Goal: Communication & Community: Answer question/provide support

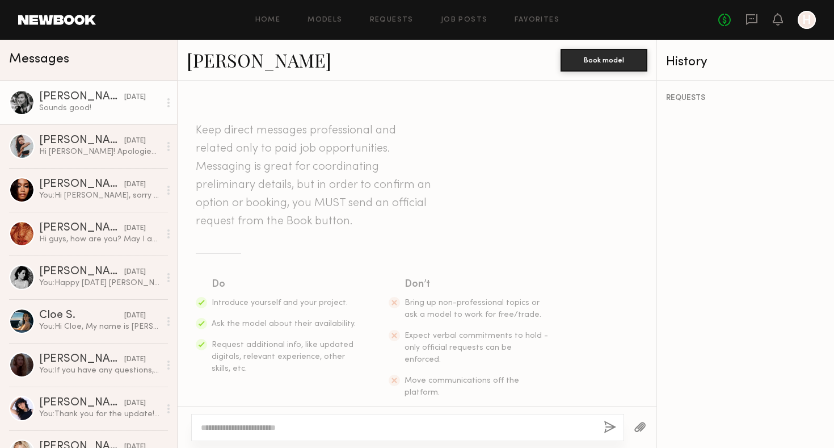
scroll to position [1077, 0]
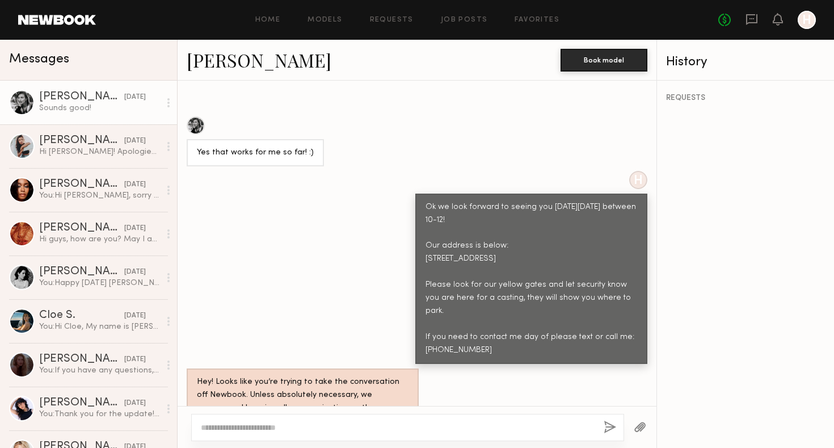
click at [328, 425] on textarea at bounding box center [398, 427] width 394 height 11
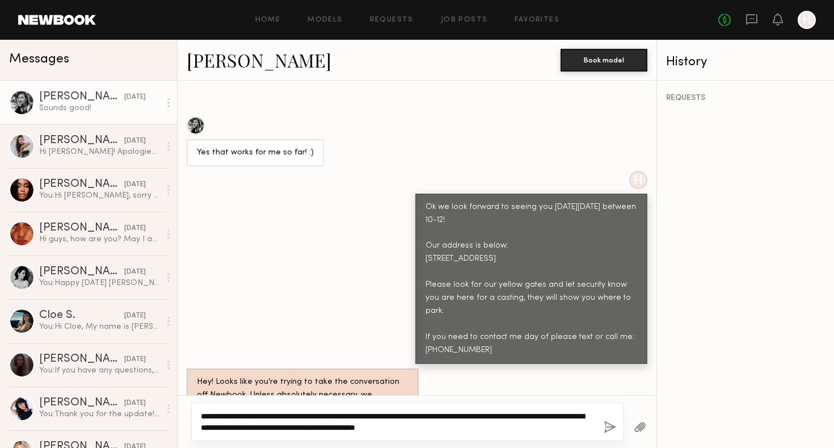
type textarea "**********"
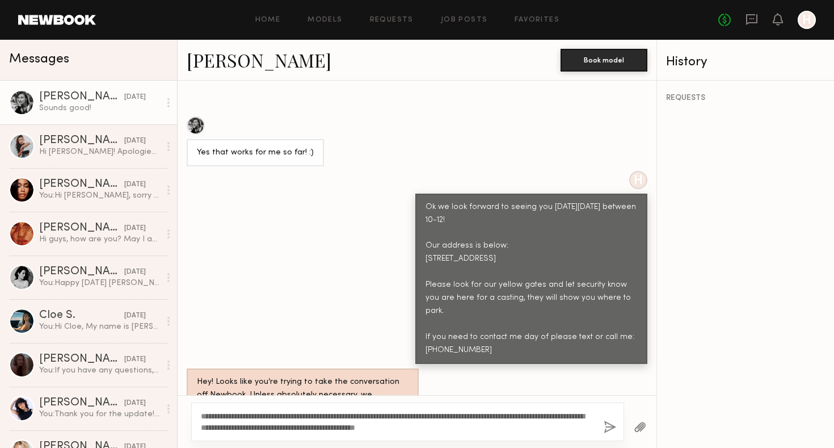
click at [610, 426] on button "button" at bounding box center [610, 427] width 12 height 14
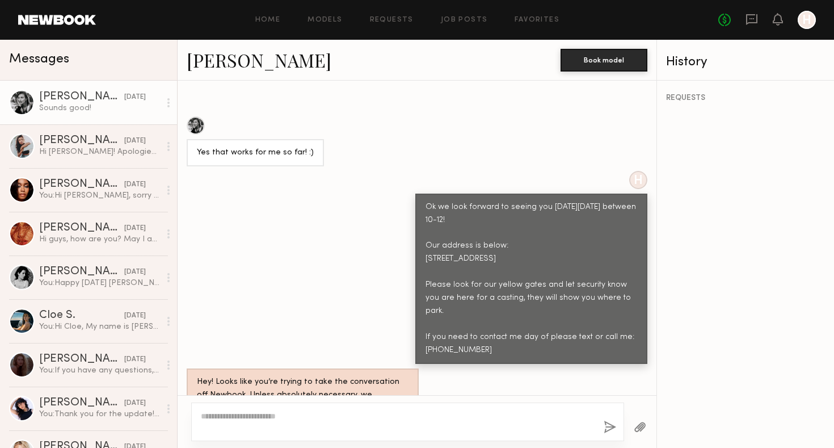
scroll to position [1343, 0]
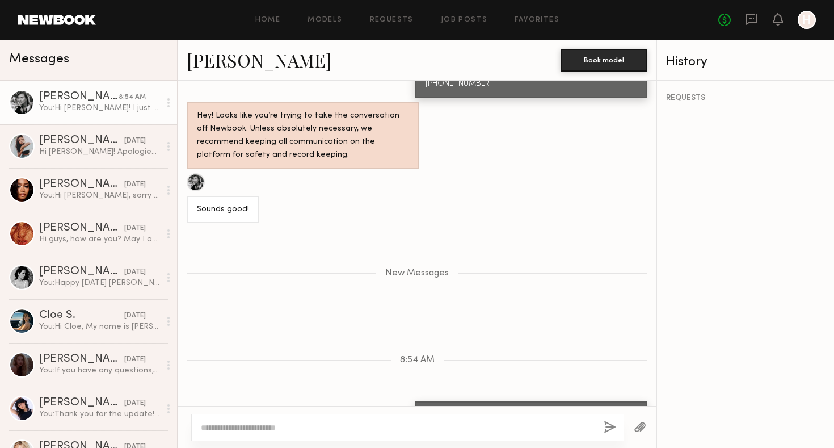
click at [638, 428] on button "button" at bounding box center [640, 427] width 12 height 14
click at [633, 427] on div at bounding box center [640, 427] width 32 height 28
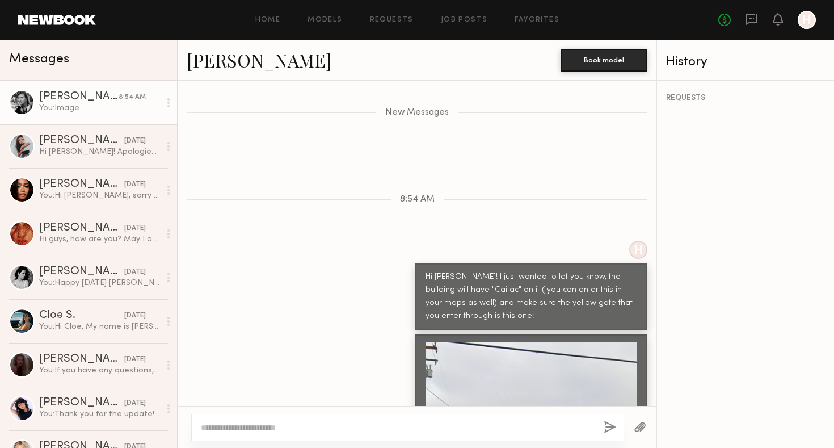
scroll to position [1490, 0]
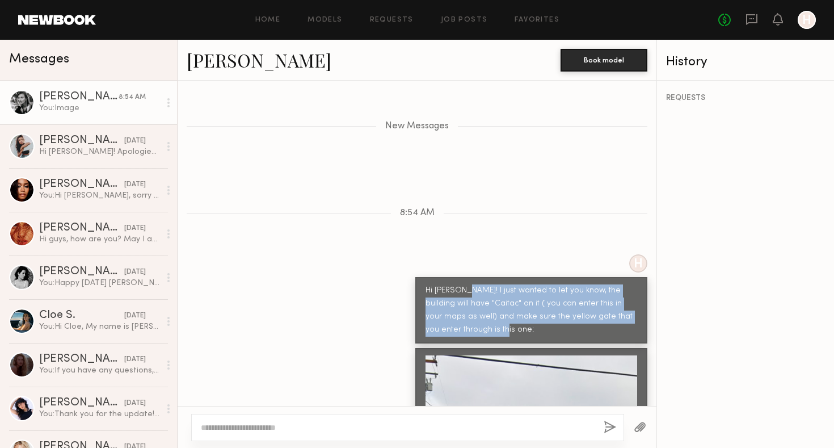
drag, startPoint x: 502, startPoint y: 254, endPoint x: 456, endPoint y: 217, distance: 59.3
click at [456, 284] on div "Hi Helena! I just wanted to let you know, the building will have "Caitac" on it…" at bounding box center [531, 310] width 212 height 52
copy div "I just wanted to let you know, the building will have "Caitac" on it ( you can …"
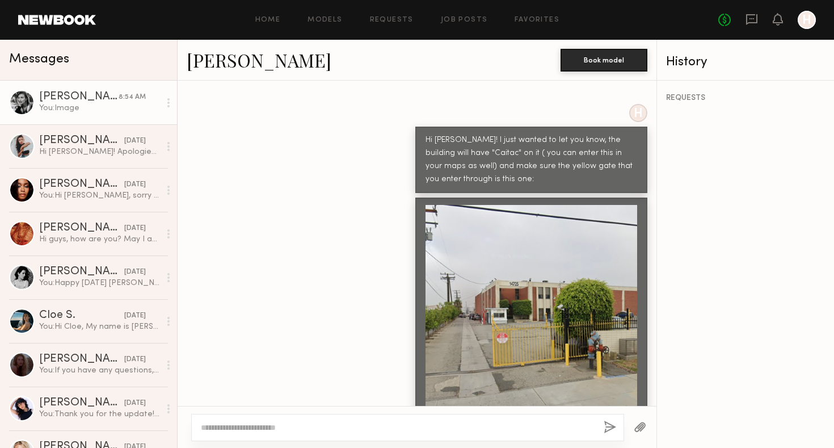
click at [279, 426] on textarea at bounding box center [398, 427] width 394 height 11
drag, startPoint x: 268, startPoint y: 430, endPoint x: 268, endPoint y: 424, distance: 6.2
click at [268, 427] on textarea at bounding box center [398, 427] width 394 height 11
type textarea "**********"
click at [614, 432] on button "button" at bounding box center [610, 427] width 12 height 14
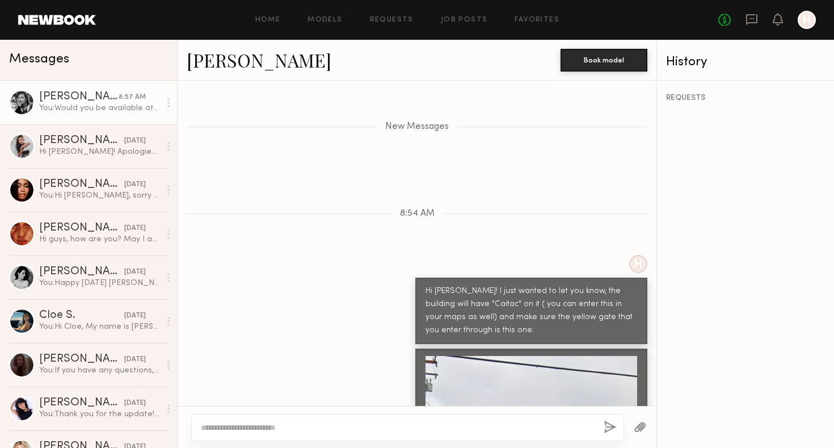
scroll to position [1495, 0]
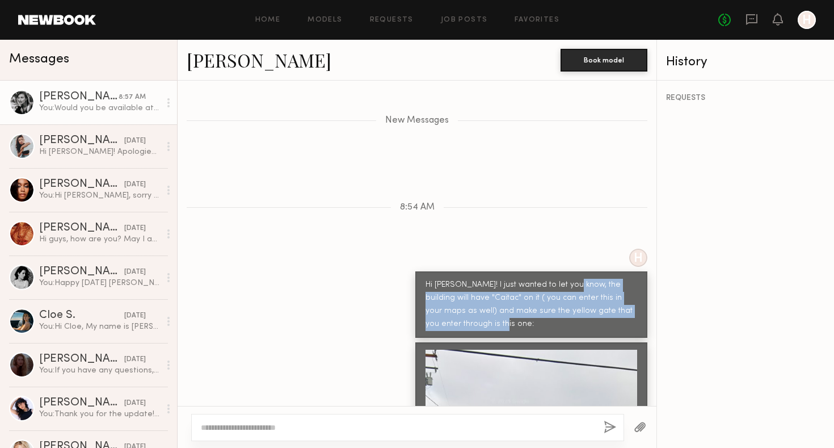
drag, startPoint x: 465, startPoint y: 250, endPoint x: 561, endPoint y: 216, distance: 101.7
click at [561, 279] on div "Hi Helena! I just wanted to let you know, the building will have "Caitac" on it…" at bounding box center [531, 305] width 212 height 52
copy div "the building will have "Caitac" on it ( you can enter this in your maps as well…"
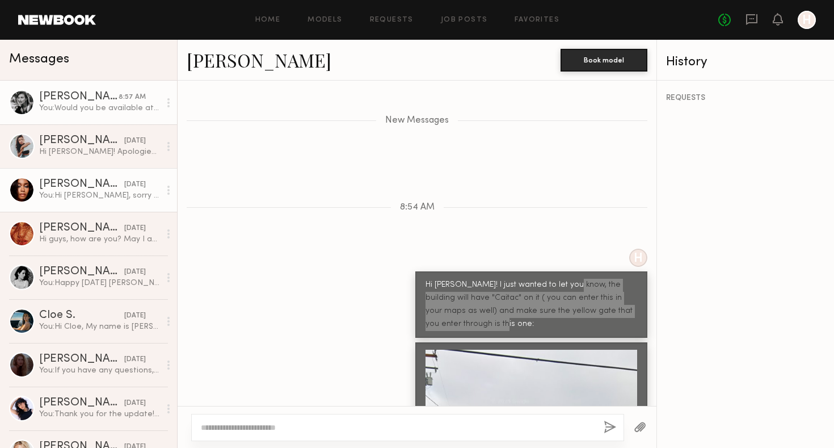
scroll to position [1749, 0]
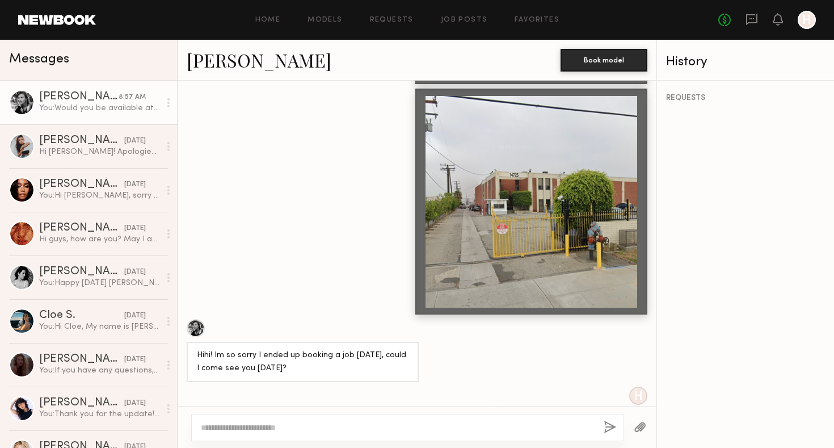
click at [272, 424] on textarea at bounding box center [398, 427] width 394 height 11
type textarea "*"
type textarea "**********"
click at [604, 427] on button "button" at bounding box center [610, 427] width 12 height 14
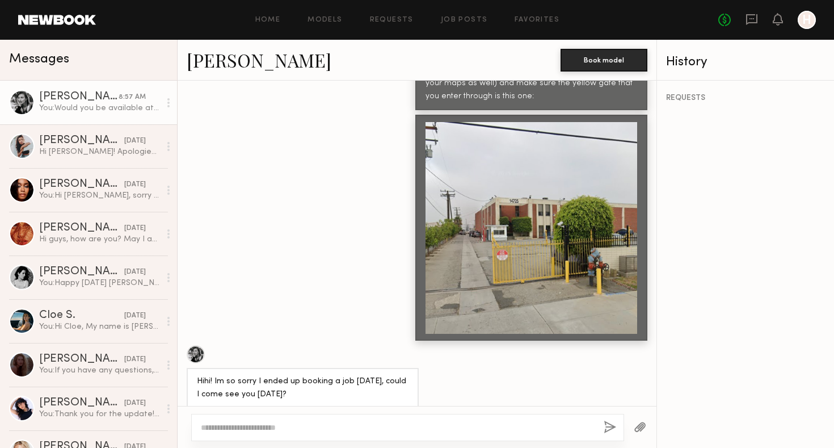
scroll to position [1803, 0]
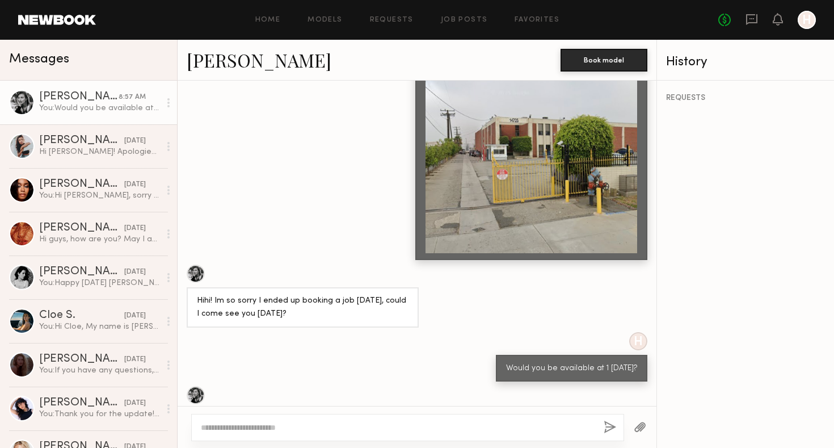
click at [631, 332] on div at bounding box center [638, 341] width 18 height 18
click at [194, 264] on div at bounding box center [196, 273] width 18 height 18
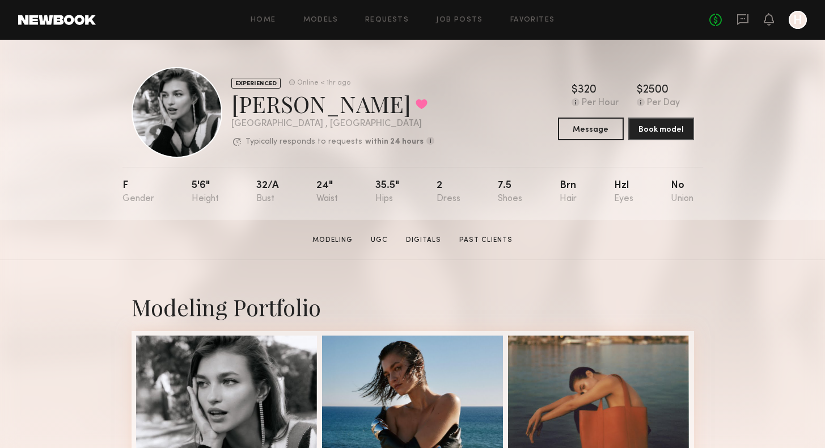
click at [306, 109] on div "[PERSON_NAME] Favorited" at bounding box center [332, 103] width 203 height 30
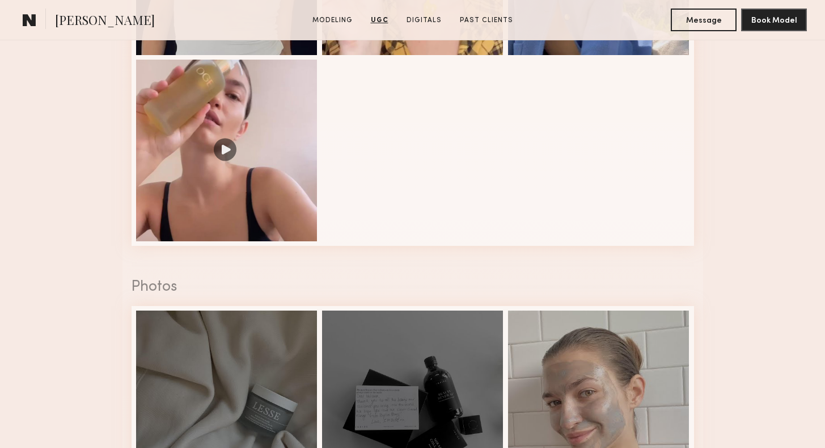
scroll to position [1514, 0]
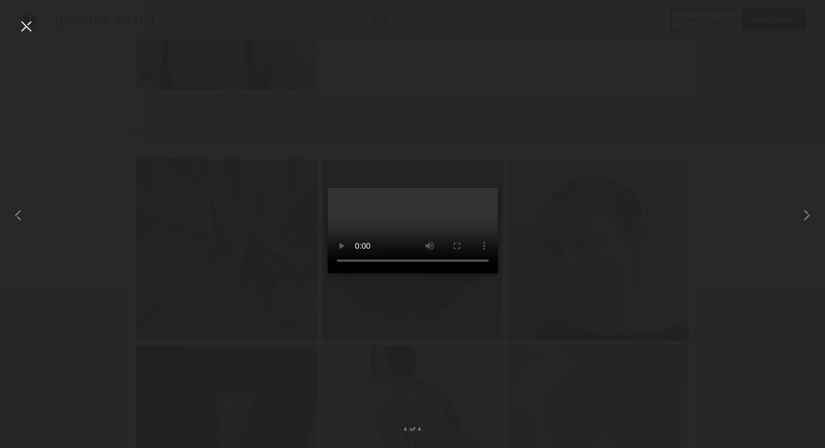
click at [26, 27] on div at bounding box center [26, 26] width 18 height 18
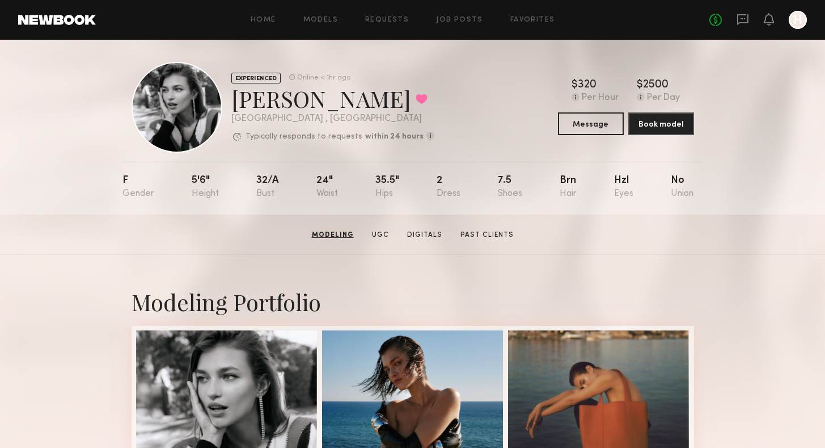
scroll to position [0, 0]
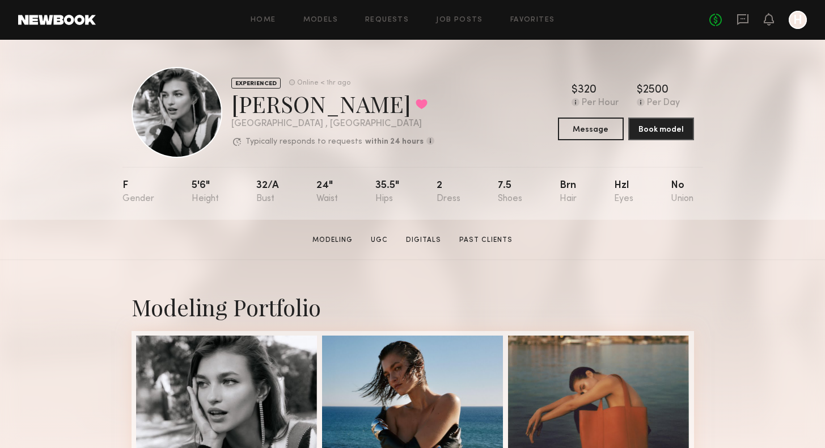
click at [383, 80] on div "EXPERIENCED Online < 1hr ago" at bounding box center [332, 82] width 203 height 11
